Goal: Transaction & Acquisition: Purchase product/service

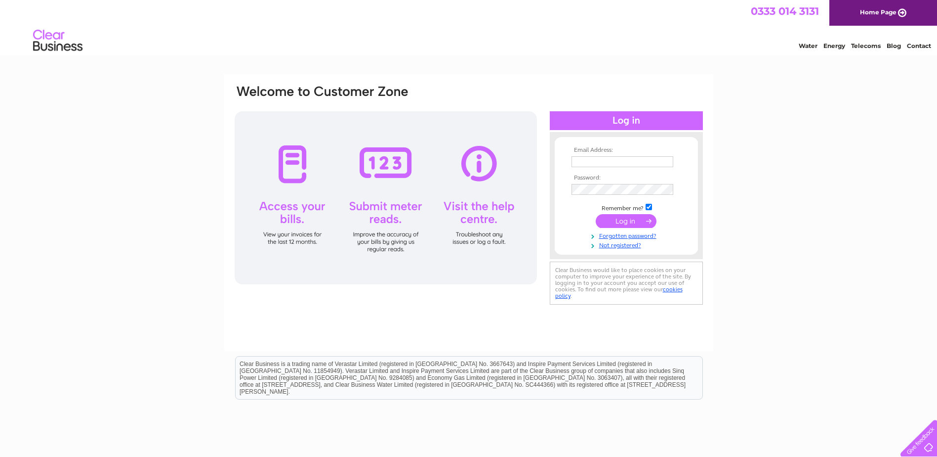
type input "[EMAIL_ADDRESS][DOMAIN_NAME]"
click at [622, 220] on input "submit" at bounding box center [626, 221] width 61 height 14
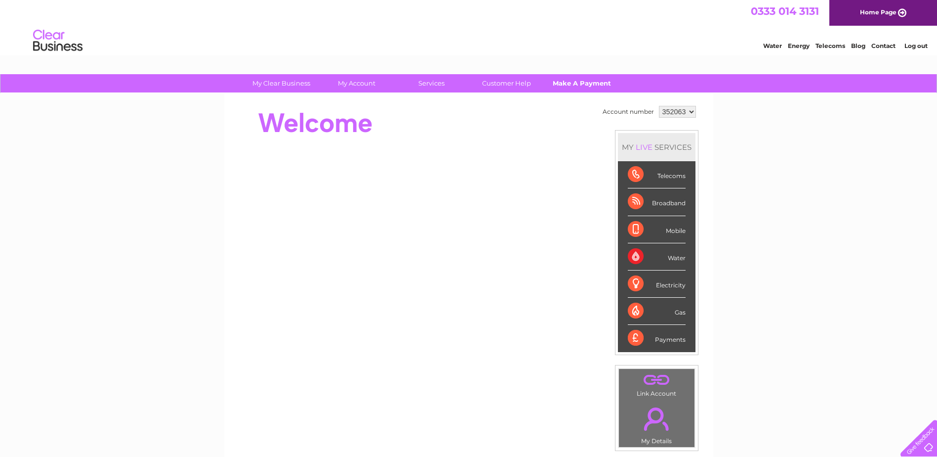
click at [581, 86] on link "Make A Payment" at bounding box center [582, 83] width 82 height 18
click at [568, 84] on link "Make A Payment" at bounding box center [582, 83] width 82 height 18
click at [870, 217] on div "My Clear Business Login Details My Details My Preferences Link Account My Accou…" at bounding box center [468, 351] width 937 height 555
click at [599, 88] on link "Make A Payment" at bounding box center [582, 83] width 82 height 18
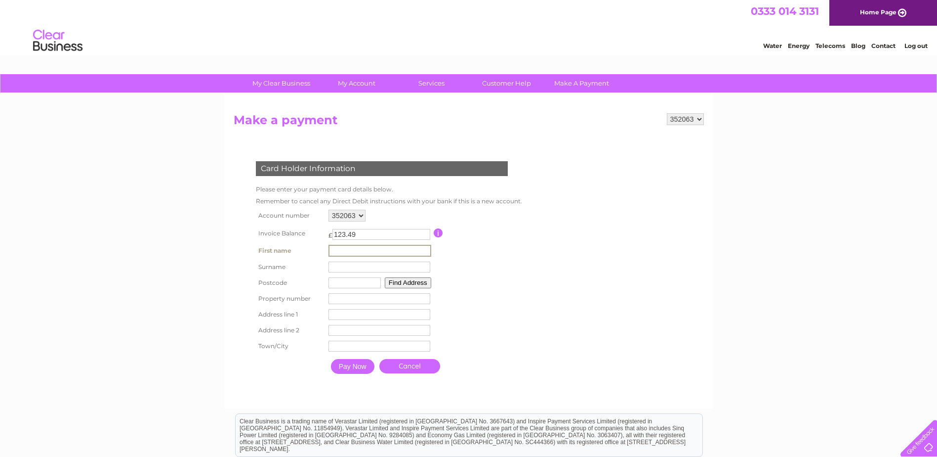
click at [360, 249] on input "text" at bounding box center [380, 251] width 103 height 12
type input "Diane"
type input "Brown"
type input "KA12 8QJ"
type input "80 waterside, Irvine, KA128QJ"
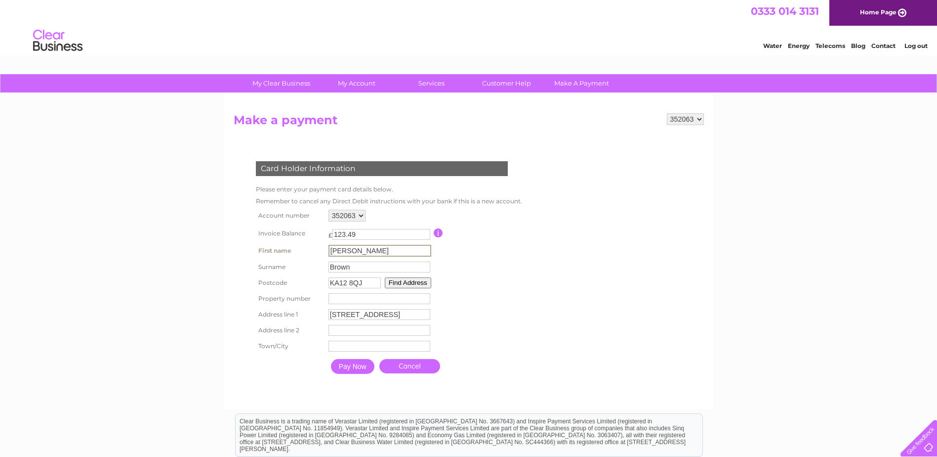
type input "Irvine"
click at [550, 304] on form "352063 Make a payment Card Holder Information Please enter your payment card de…" at bounding box center [469, 255] width 470 height 285
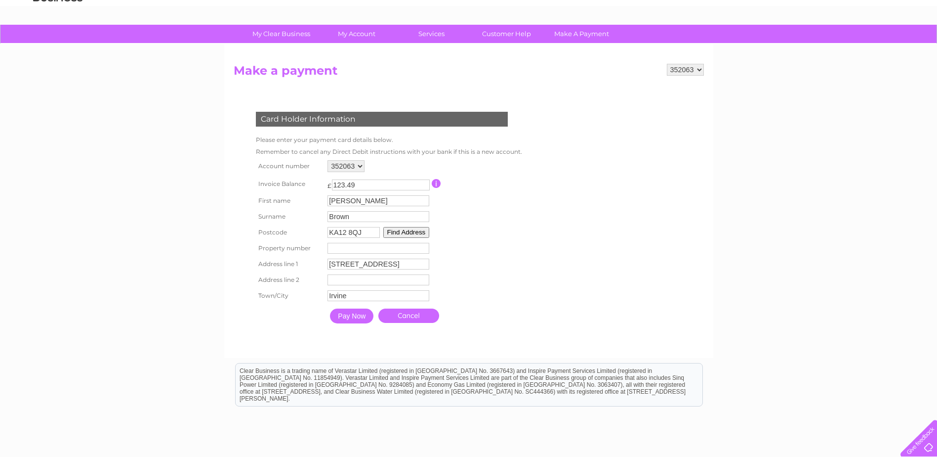
click at [372, 231] on input "KA12 8QJ" at bounding box center [354, 232] width 52 height 11
type input "KA12 8AH"
drag, startPoint x: 426, startPoint y: 263, endPoint x: 327, endPoint y: 263, distance: 99.3
click at [327, 263] on td "80 waterside, Irvine, KA128QJ Address Line One" at bounding box center [380, 264] width 108 height 17
click at [423, 233] on button "Find Address" at bounding box center [406, 232] width 46 height 11
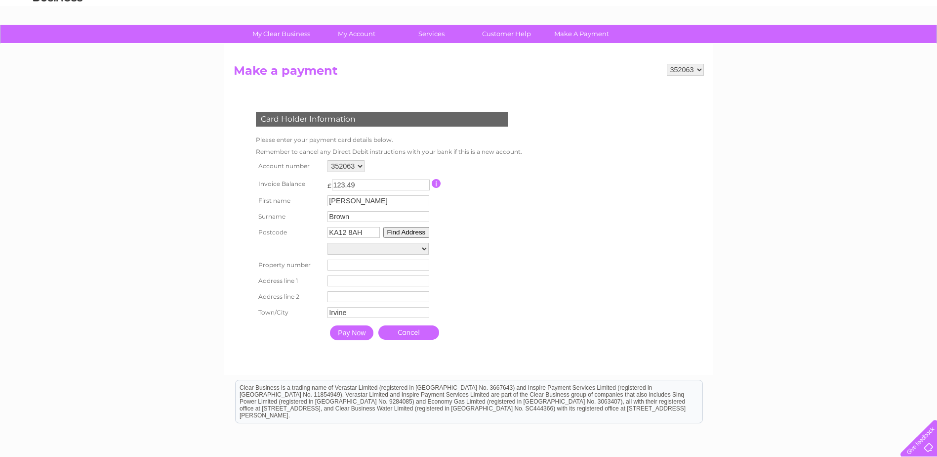
click at [357, 251] on select "110, High Street 112-114, High Street Greene King, The Carrick, 112-14, High St…" at bounding box center [378, 249] width 101 height 12
select select "116,High Street,,Irvine"
click at [328, 243] on select "110, High Street 112-114, High Street Greene King, The Carrick, 112-14, High St…" at bounding box center [378, 249] width 101 height 13
type input "116"
type input "High Street"
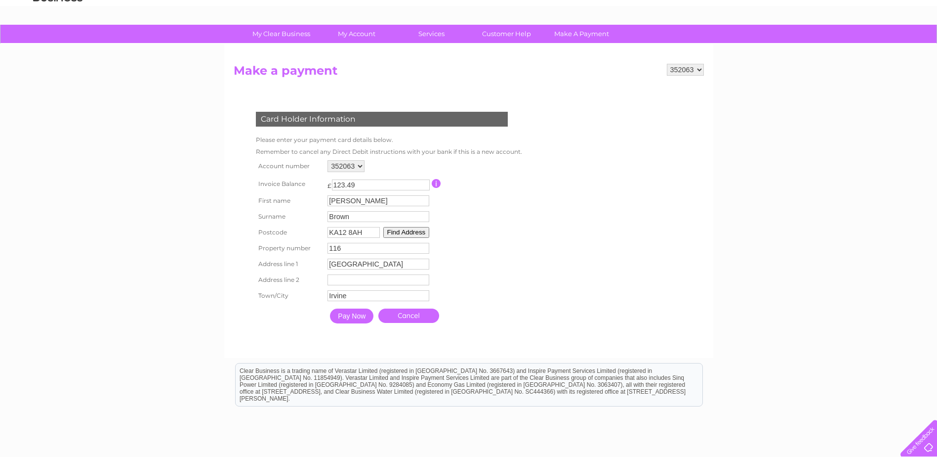
click at [542, 316] on form "352063 Make a payment Card Holder Information Please enter your payment card de…" at bounding box center [469, 206] width 470 height 284
click at [354, 314] on input "Pay Now" at bounding box center [351, 315] width 43 height 15
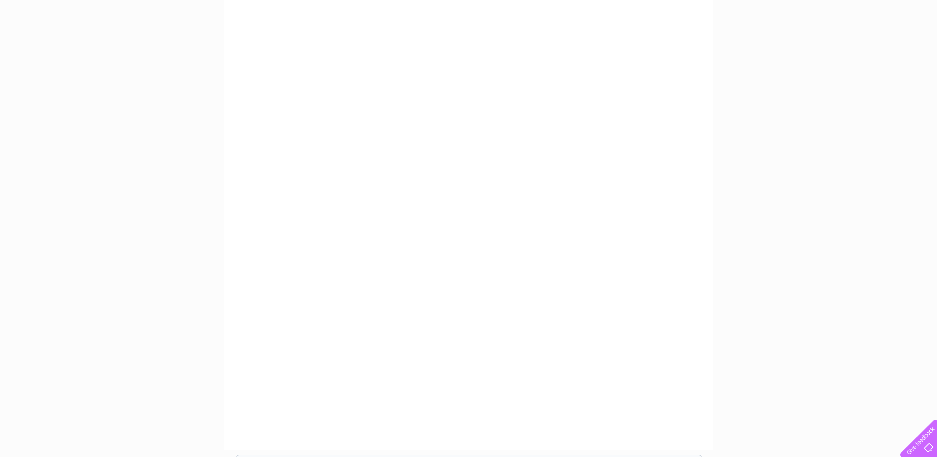
scroll to position [0, 0]
